Goal: Task Accomplishment & Management: Manage account settings

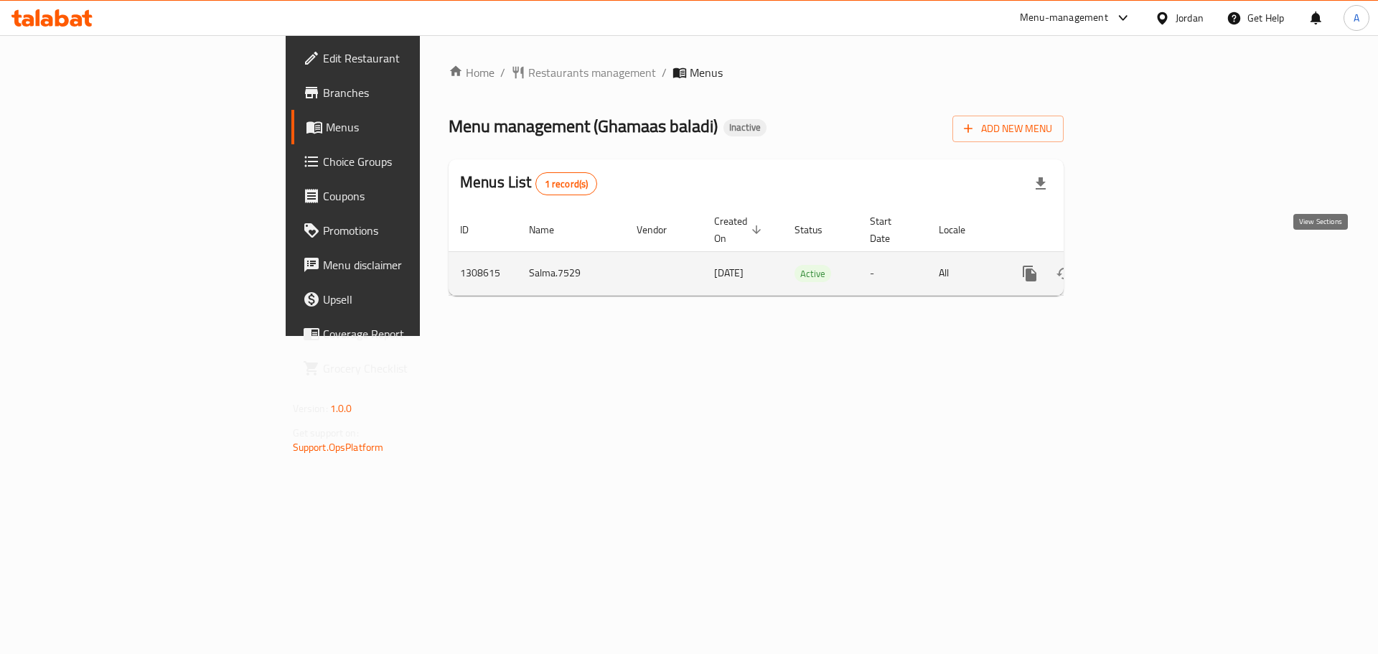
click at [1139, 267] on icon "enhanced table" at bounding box center [1133, 273] width 13 height 13
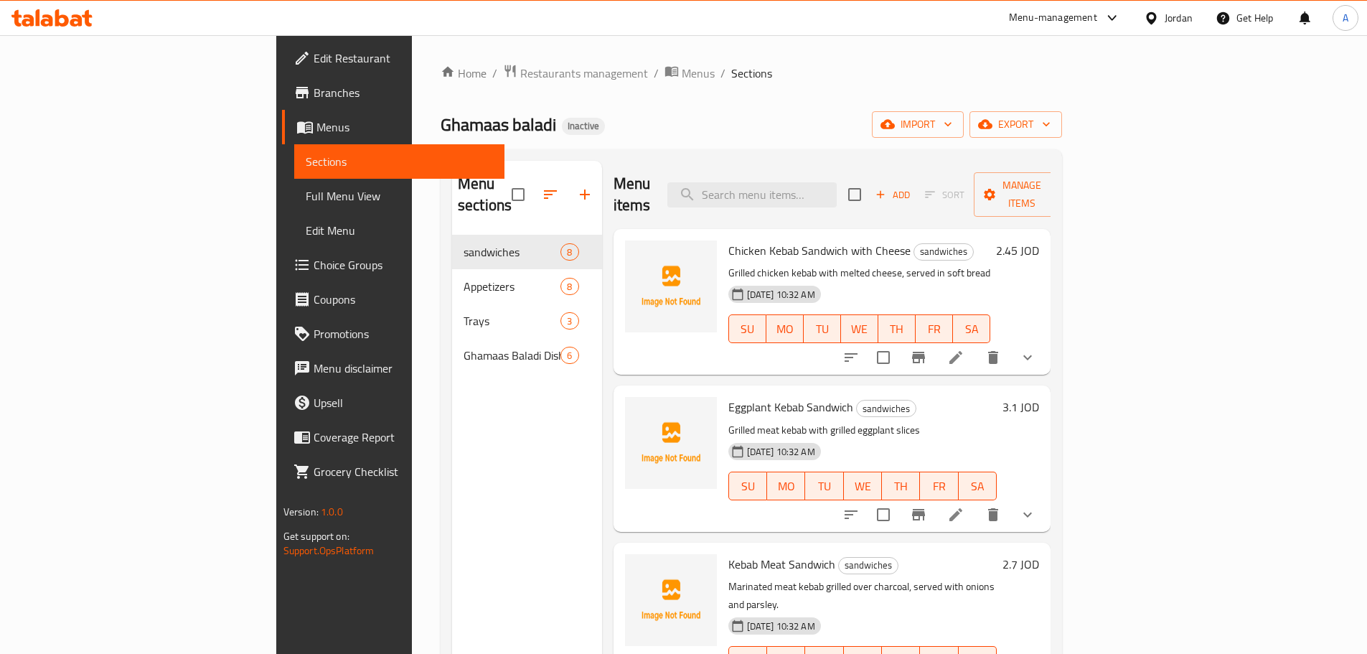
click at [306, 201] on span "Full Menu View" at bounding box center [399, 195] width 187 height 17
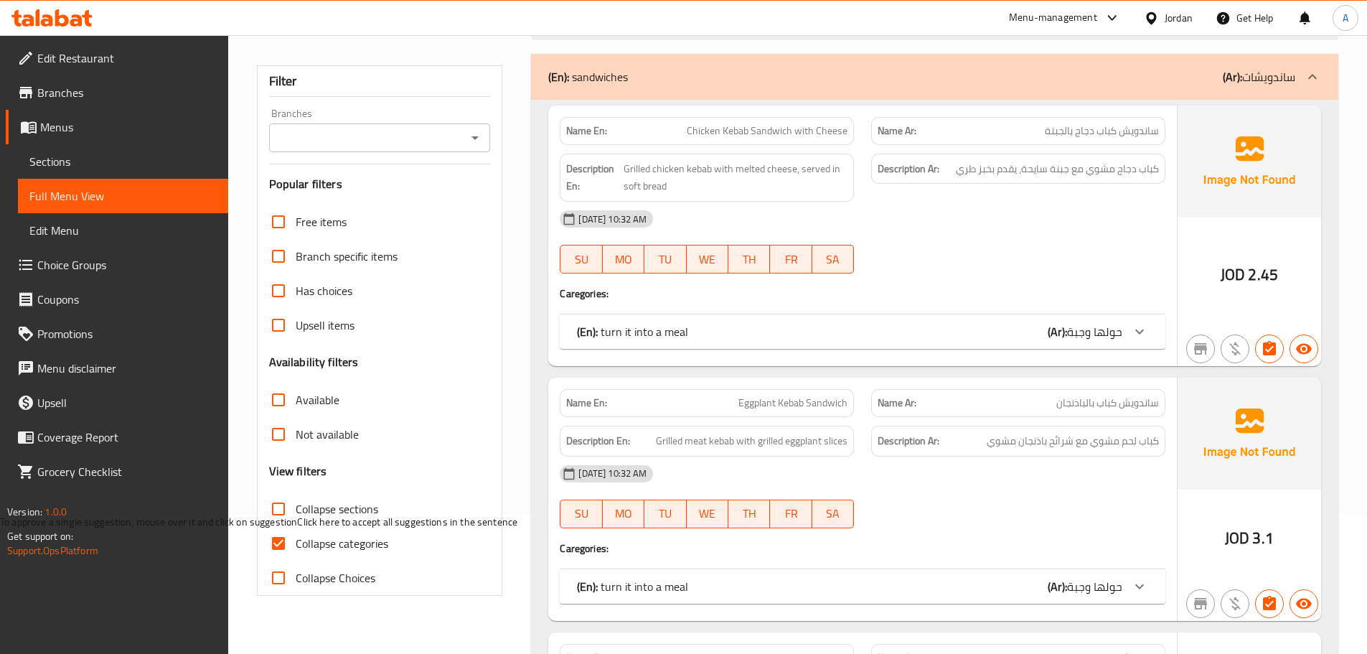
scroll to position [144, 0]
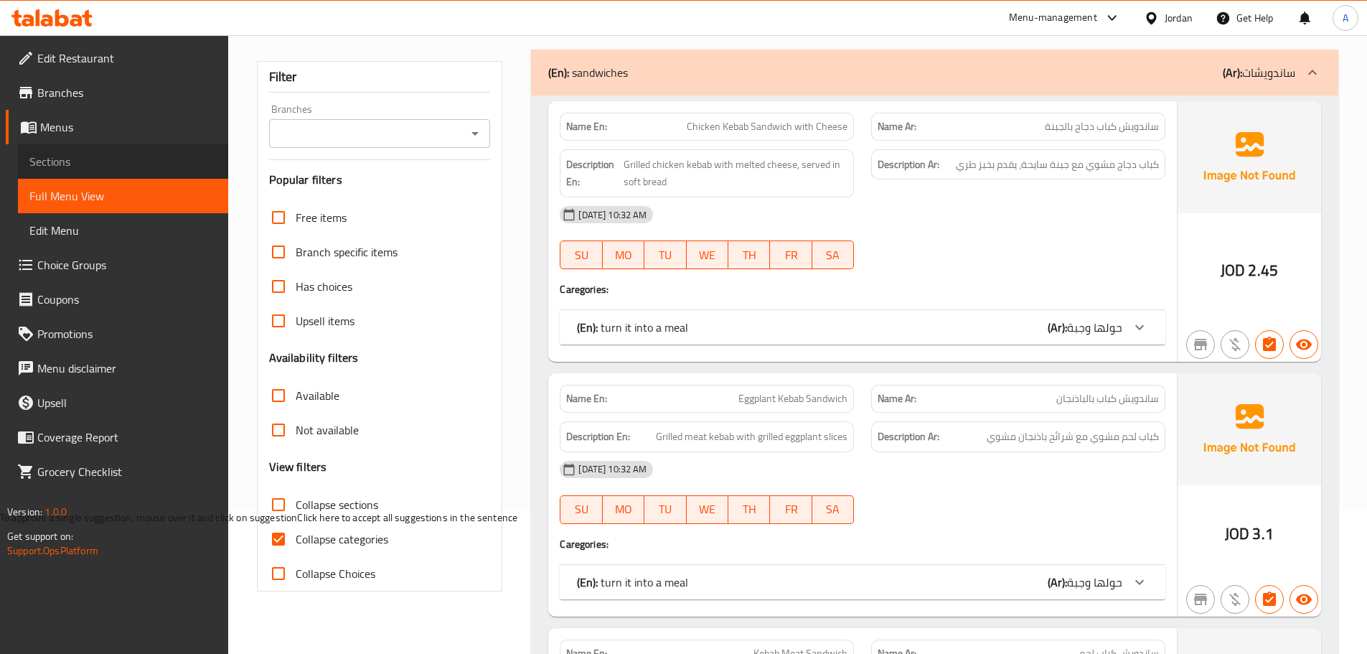
click at [77, 159] on span "Sections" at bounding box center [122, 161] width 187 height 17
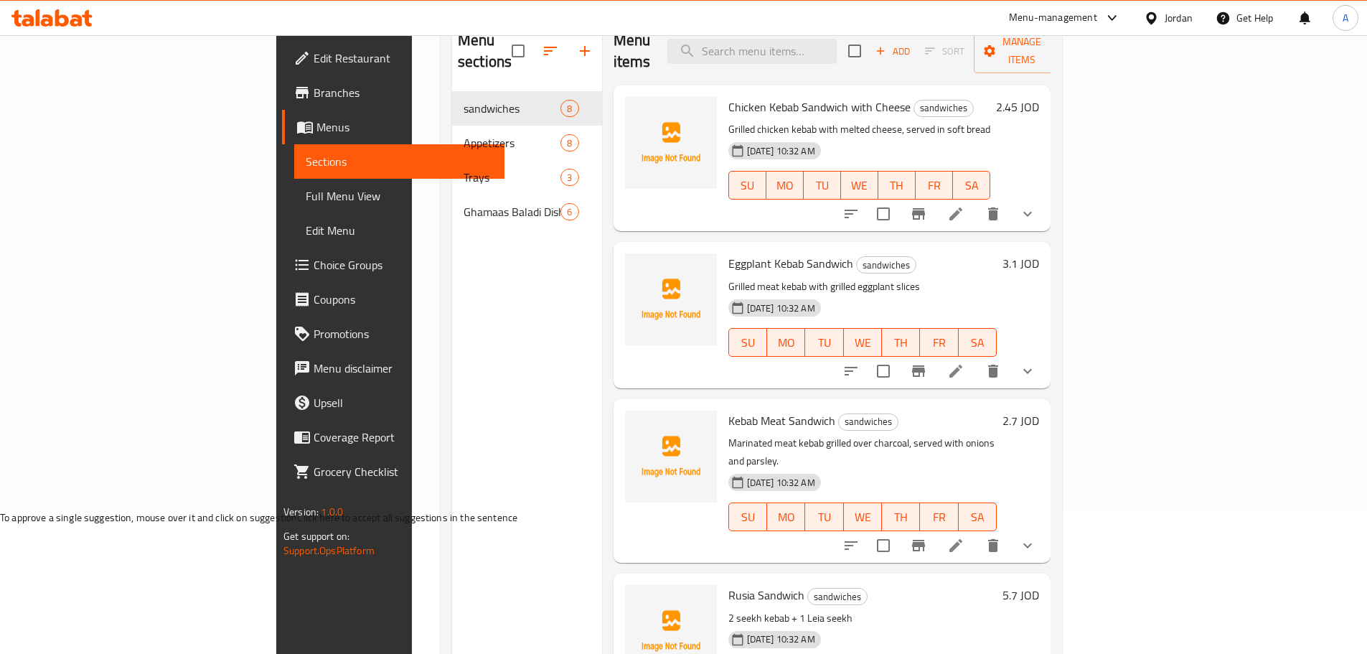
click at [316, 133] on span "Menus" at bounding box center [404, 126] width 177 height 17
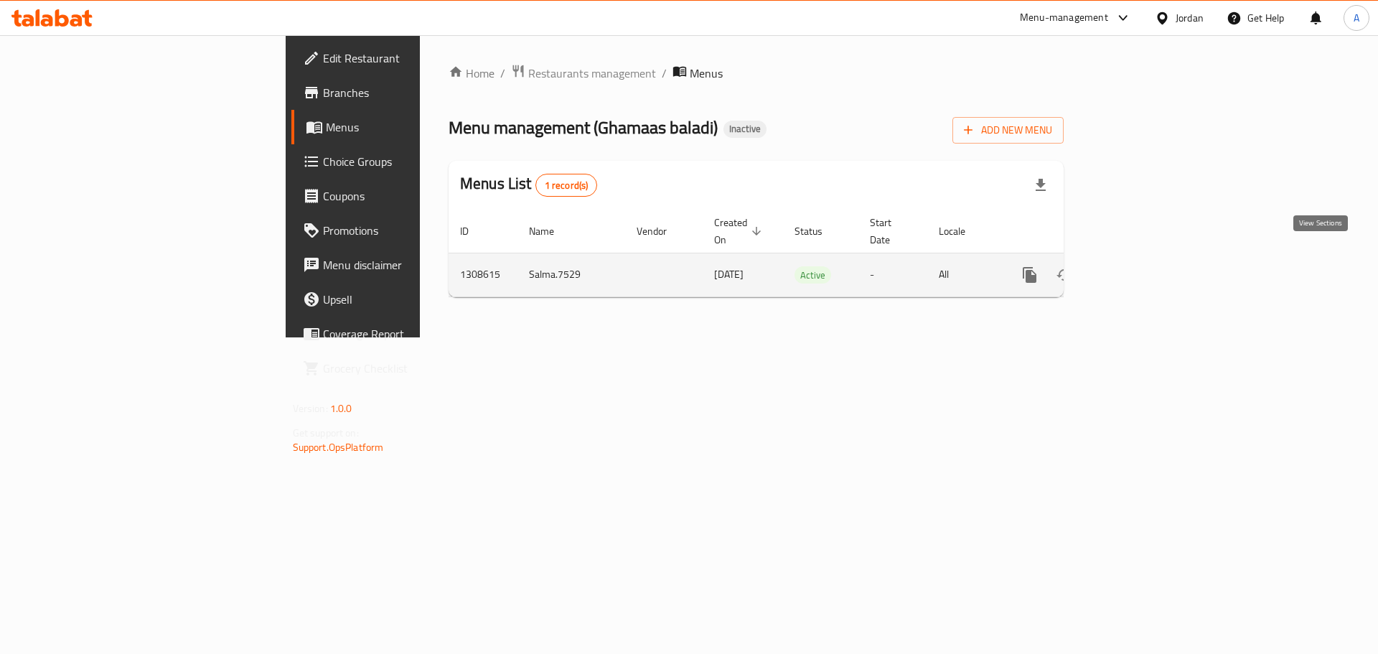
click at [1150, 263] on link "enhanced table" at bounding box center [1133, 275] width 34 height 34
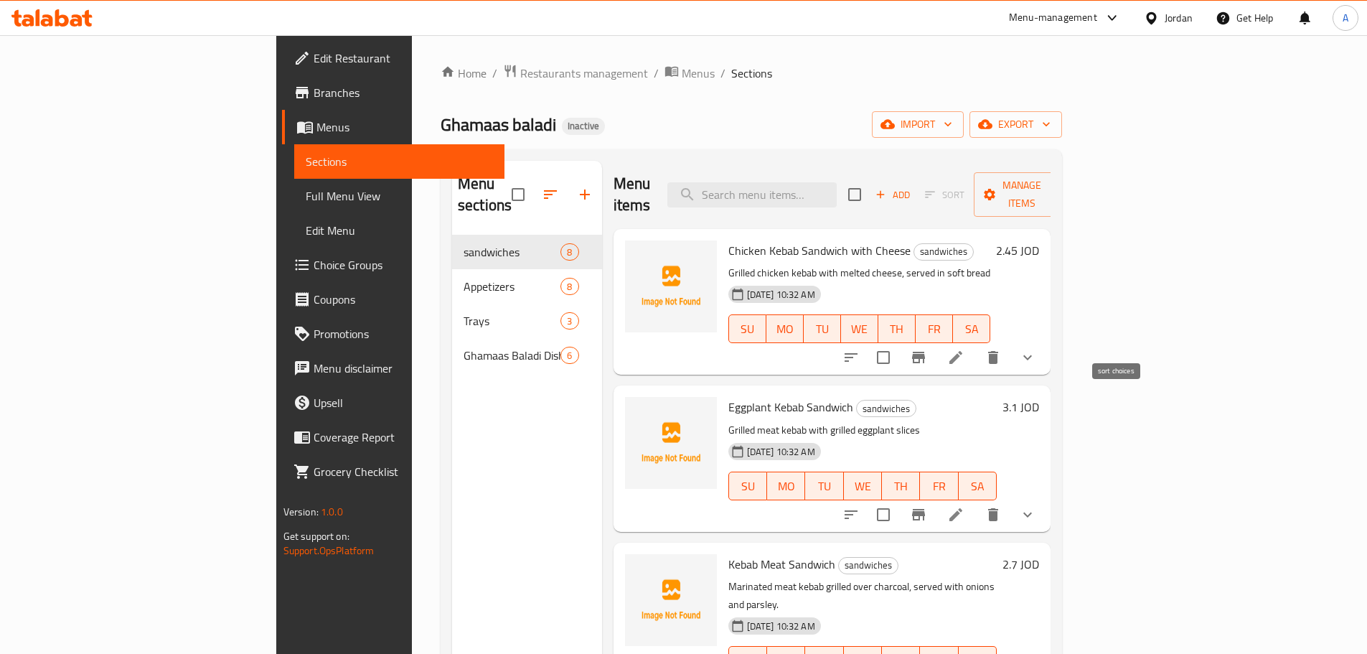
click at [860, 349] on icon "sort-choices" at bounding box center [850, 357] width 17 height 17
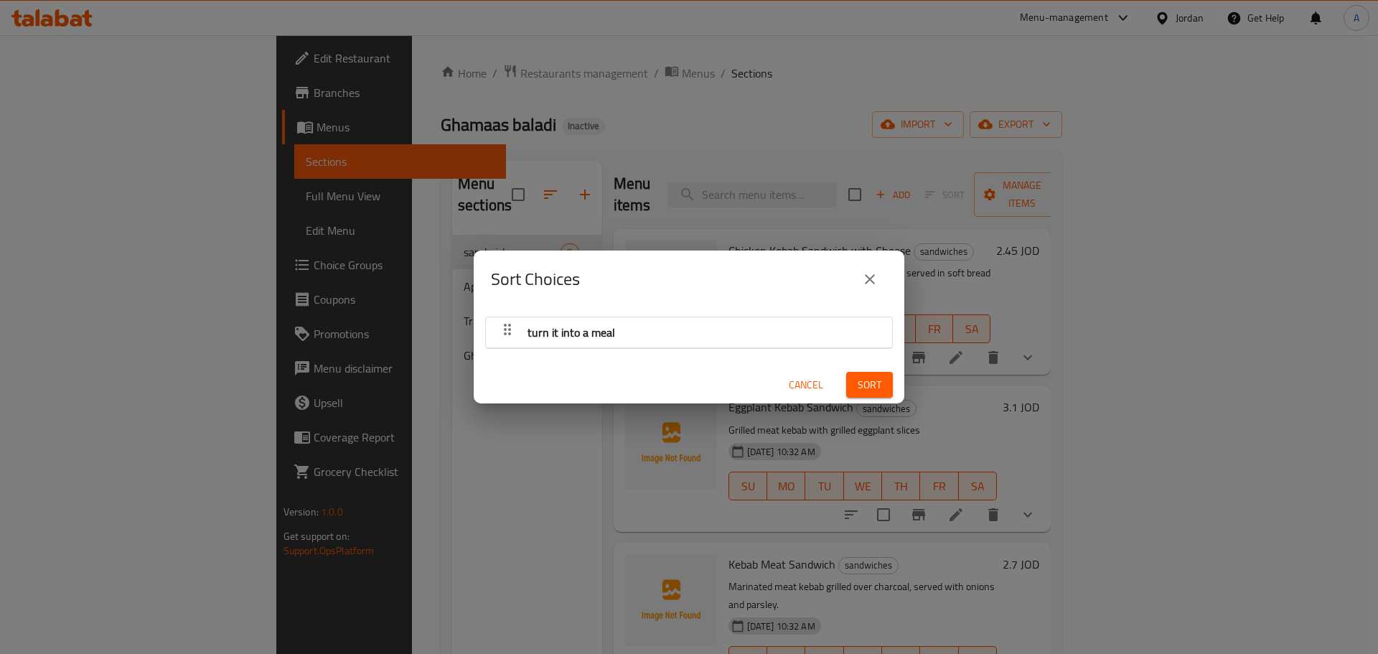
click at [733, 326] on div "turn it into a meal" at bounding box center [689, 332] width 392 height 34
click at [880, 283] on button "close" at bounding box center [869, 279] width 34 height 34
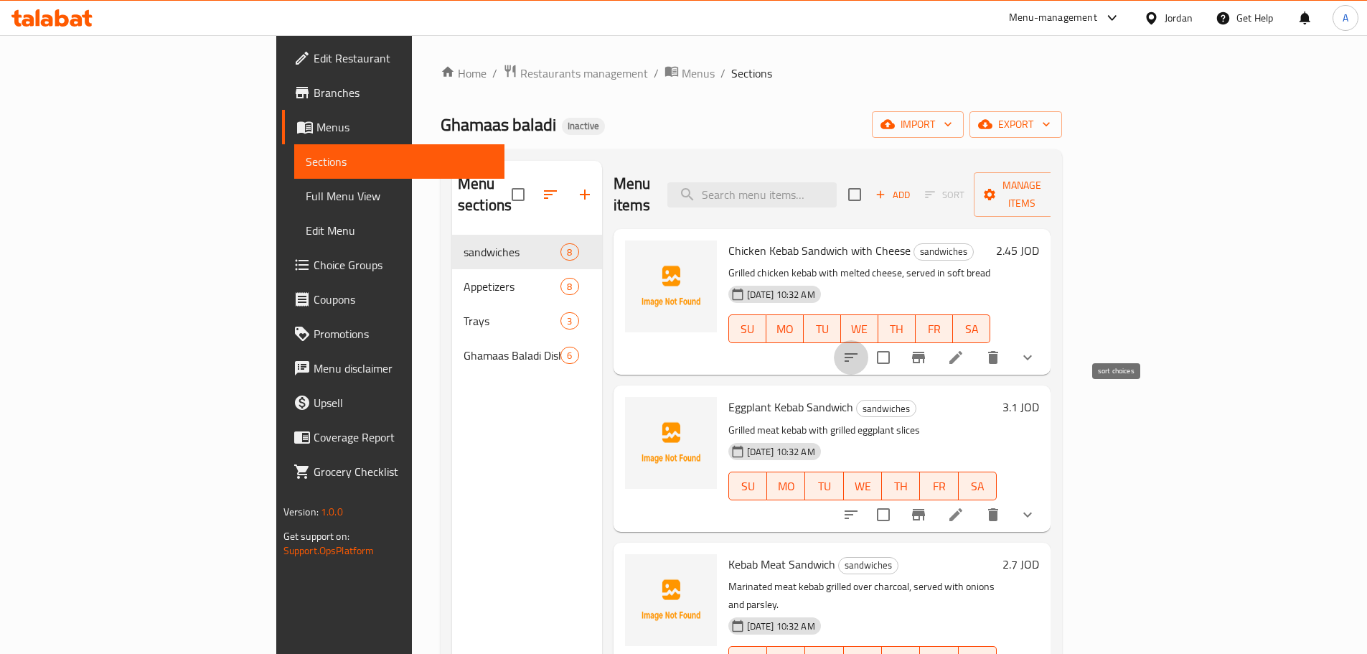
click at [860, 349] on icon "sort-choices" at bounding box center [850, 357] width 17 height 17
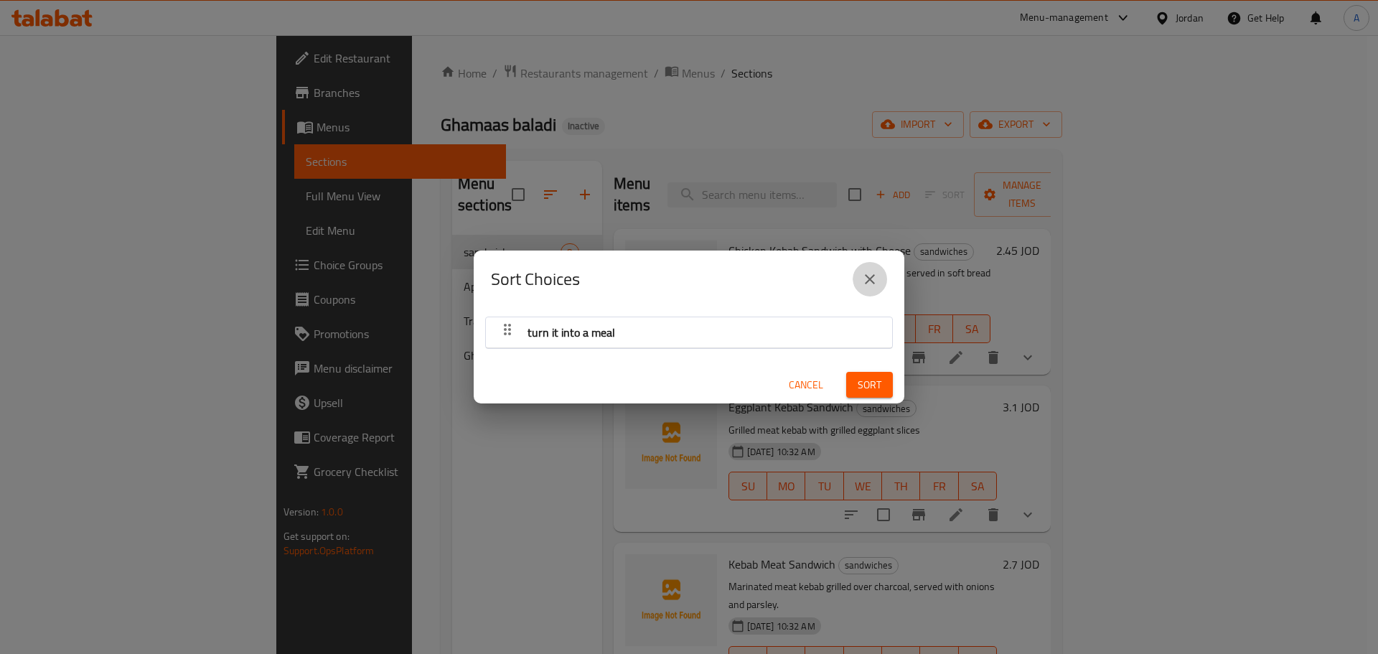
click at [873, 285] on icon "close" at bounding box center [869, 279] width 17 height 17
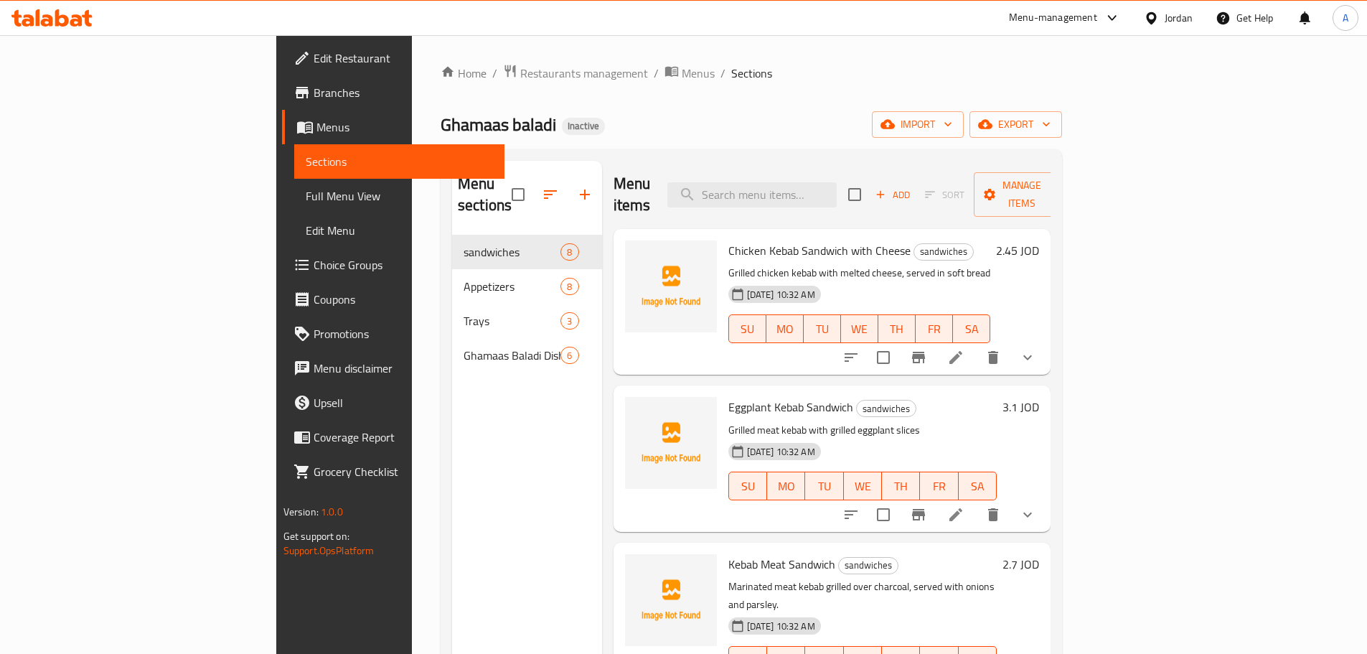
click at [314, 66] on span "Edit Restaurant" at bounding box center [403, 58] width 179 height 17
